Goal: Information Seeking & Learning: Check status

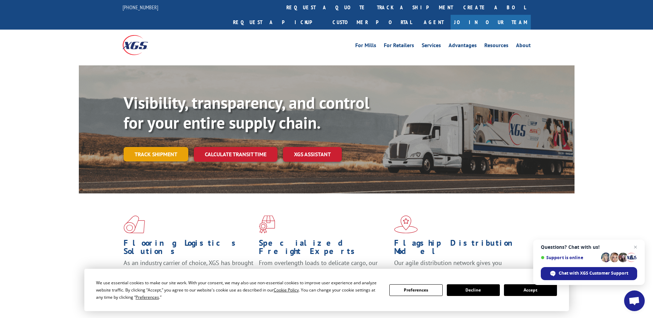
click at [151, 147] on link "Track shipment" at bounding box center [156, 154] width 65 height 14
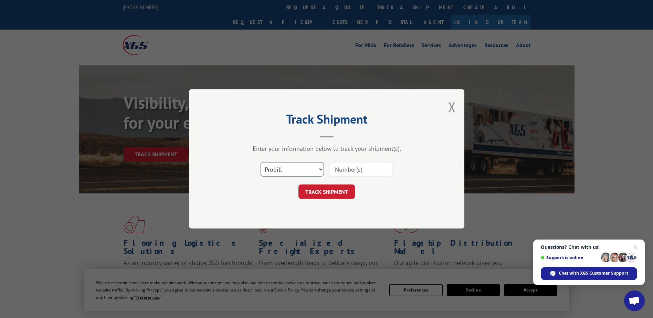
click at [290, 173] on select "Select category... Probill BOL PO" at bounding box center [291, 169] width 63 height 14
click at [285, 170] on select "Select category... Probill BOL PO" at bounding box center [291, 169] width 63 height 14
click at [348, 162] on div at bounding box center [360, 170] width 63 height 16
click at [350, 167] on input at bounding box center [360, 169] width 63 height 14
type input "17622838"
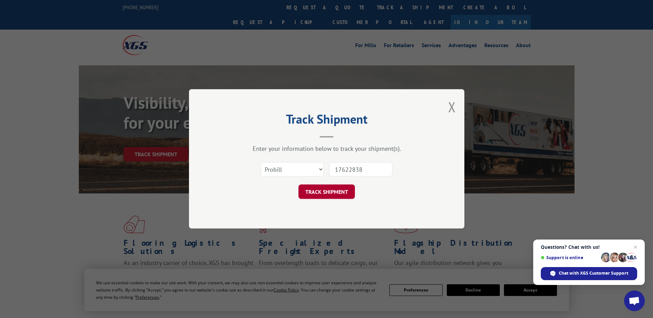
click at [326, 191] on button "TRACK SHIPMENT" at bounding box center [326, 192] width 56 height 14
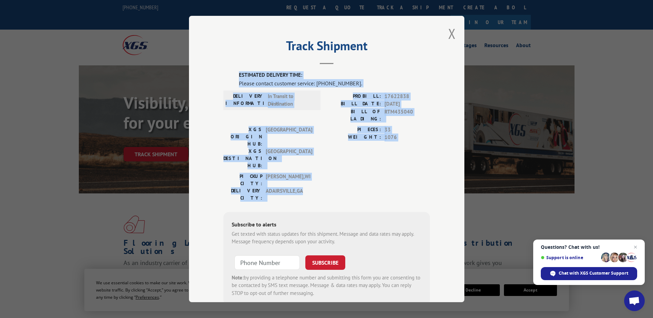
drag, startPoint x: 235, startPoint y: 74, endPoint x: 342, endPoint y: 159, distance: 136.9
click at [342, 159] on div "ESTIMATED DELIVERY TIME: Please contact customer service: [PHONE_NUMBER]. DELIV…" at bounding box center [326, 188] width 206 height 234
copy div "ESTIMATED DELIVERY TIME: Please contact customer service: [PHONE_NUMBER]. DELIV…"
